Goal: Task Accomplishment & Management: Use online tool/utility

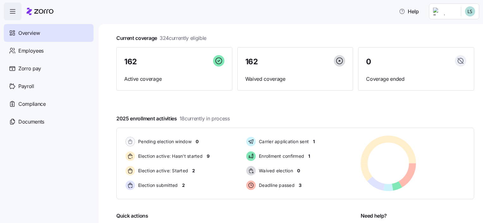
scroll to position [32, 0]
click at [34, 52] on span "Employees" at bounding box center [30, 51] width 25 height 8
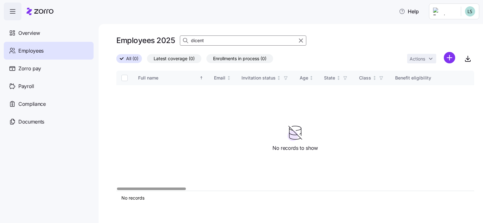
drag, startPoint x: 129, startPoint y: 60, endPoint x: 174, endPoint y: 57, distance: 45.9
click at [129, 60] on span "All (0)" at bounding box center [132, 58] width 12 height 8
click at [116, 60] on input "All (0)" at bounding box center [116, 60] width 0 height 0
click at [225, 39] on input "dicent" at bounding box center [243, 40] width 126 height 10
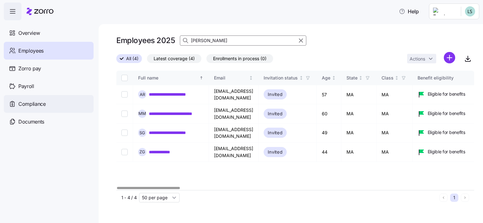
type input "[PERSON_NAME]"
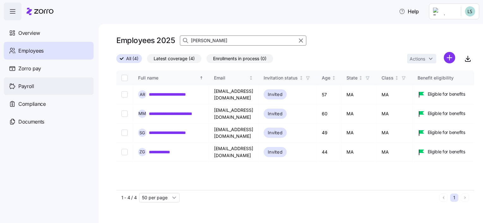
drag, startPoint x: 28, startPoint y: 83, endPoint x: 34, endPoint y: 85, distance: 5.6
click at [28, 83] on span "Payroll" at bounding box center [26, 86] width 16 height 8
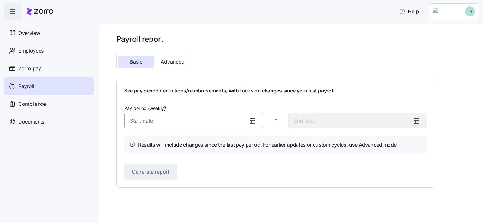
click at [140, 116] on input "Pay period (weekly) *" at bounding box center [193, 120] width 139 height 15
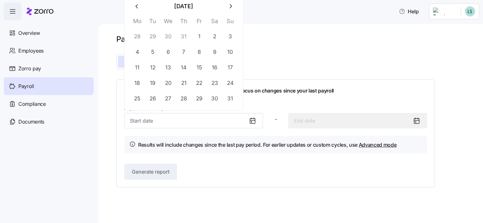
click at [152, 37] on button "29" at bounding box center [152, 36] width 15 height 15
type input "[DATE]"
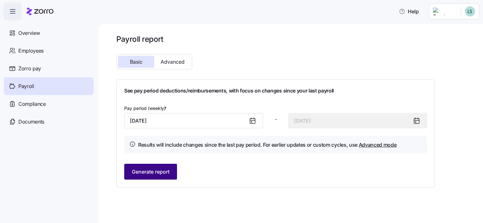
click at [157, 163] on button "Generate report" at bounding box center [150, 171] width 53 height 16
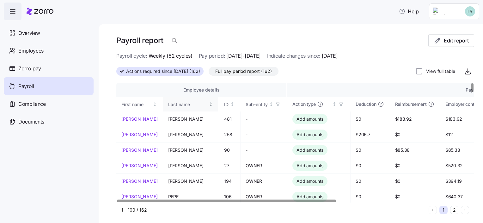
click at [168, 102] on div "Last name" at bounding box center [188, 104] width 40 height 7
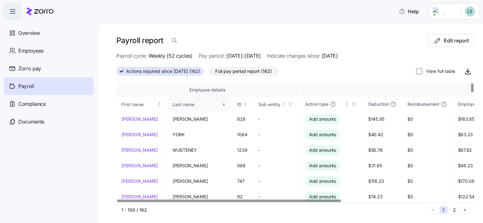
click at [173, 102] on div "Last name" at bounding box center [197, 104] width 48 height 7
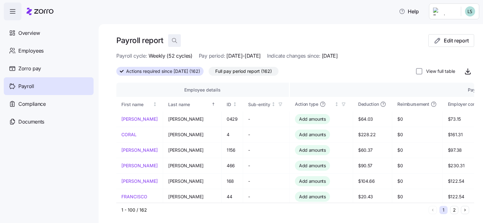
click at [176, 40] on icon "button" at bounding box center [174, 40] width 6 height 6
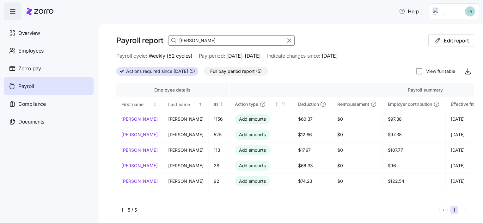
type input "[PERSON_NAME]"
